Goal: Transaction & Acquisition: Purchase product/service

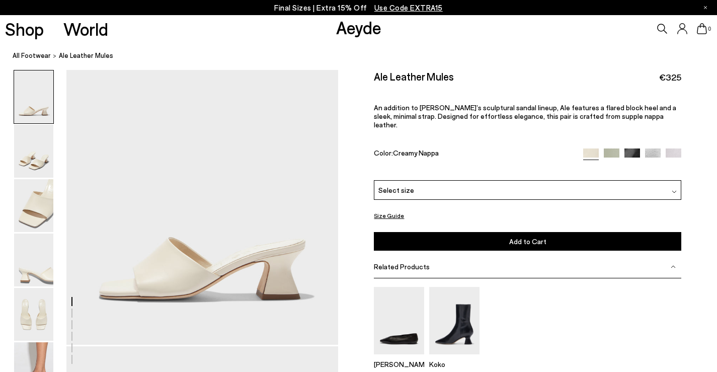
click at [399, 185] on span "Select size" at bounding box center [396, 190] width 36 height 11
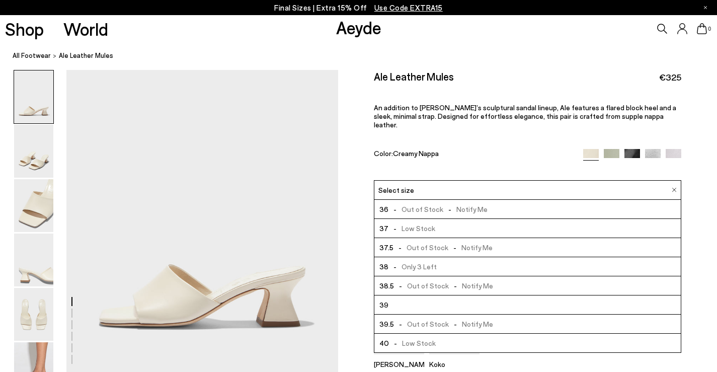
click at [398, 208] on li "36 - Out of Stock - Notify Me" at bounding box center [527, 209] width 306 height 19
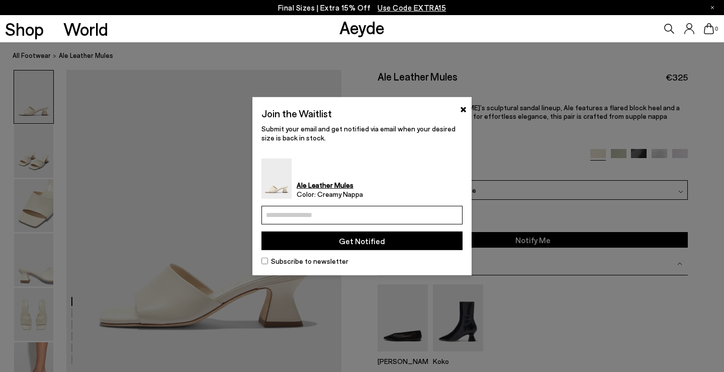
click at [398, 208] on input "email" at bounding box center [362, 215] width 201 height 19
type input "**********"
click at [371, 242] on button "Get Notified" at bounding box center [362, 240] width 201 height 19
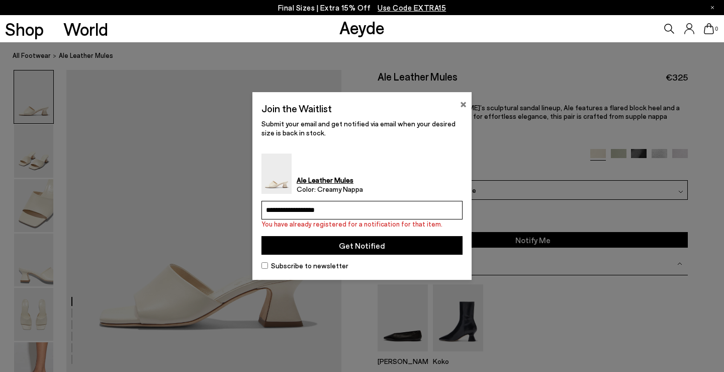
click at [462, 105] on button "×" at bounding box center [463, 103] width 7 height 12
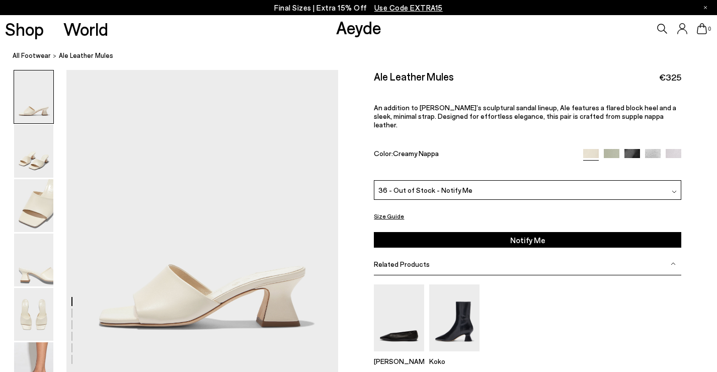
click at [377, 211] on button "Size Guide" at bounding box center [389, 216] width 30 height 13
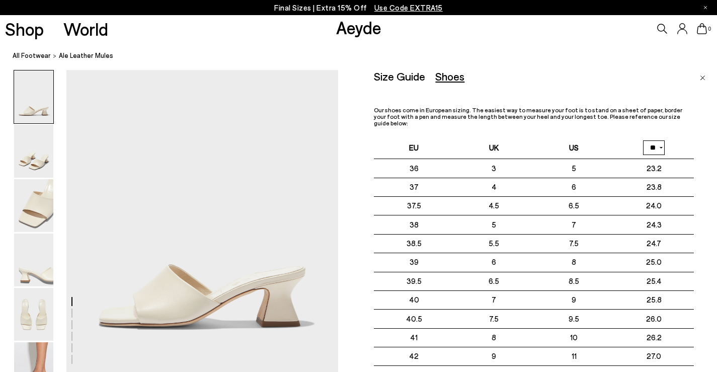
click at [709, 60] on ol "All Footwear Ale Leather Mules" at bounding box center [365, 55] width 704 height 11
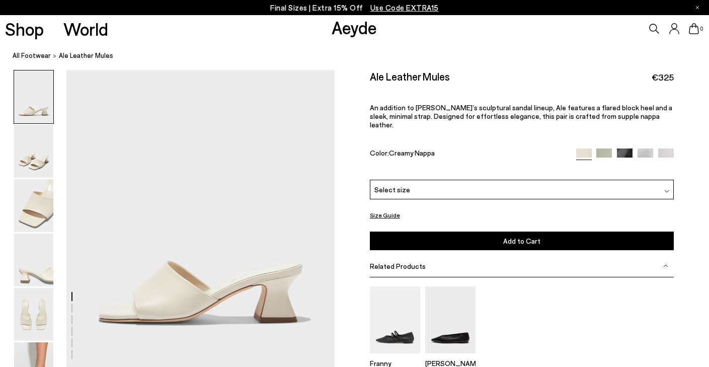
click at [417, 180] on div "Select size" at bounding box center [522, 190] width 304 height 20
